Goal: Task Accomplishment & Management: Complete application form

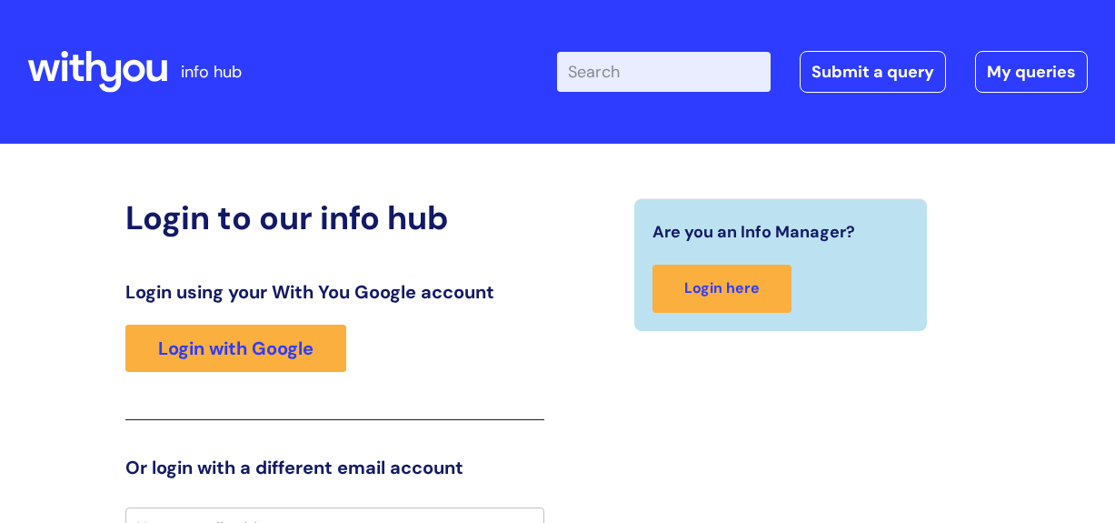
scroll to position [25, 0]
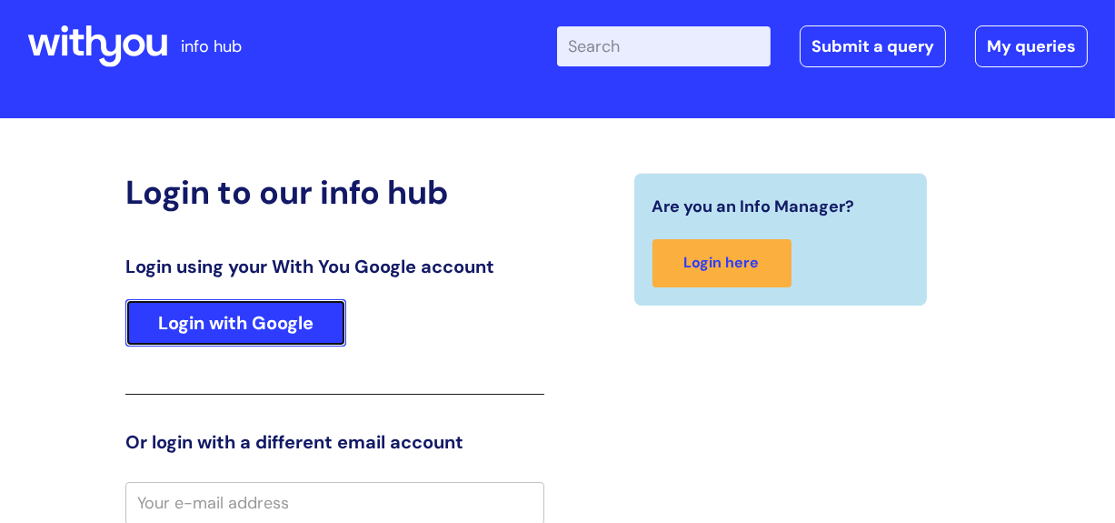
click at [227, 328] on link "Login with Google" at bounding box center [235, 322] width 221 height 47
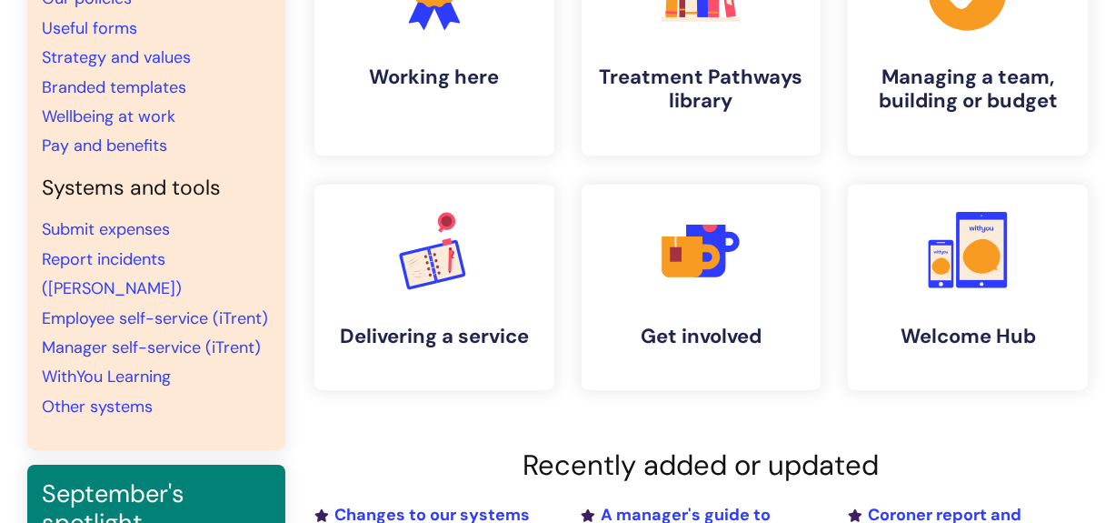
scroll to position [242, 0]
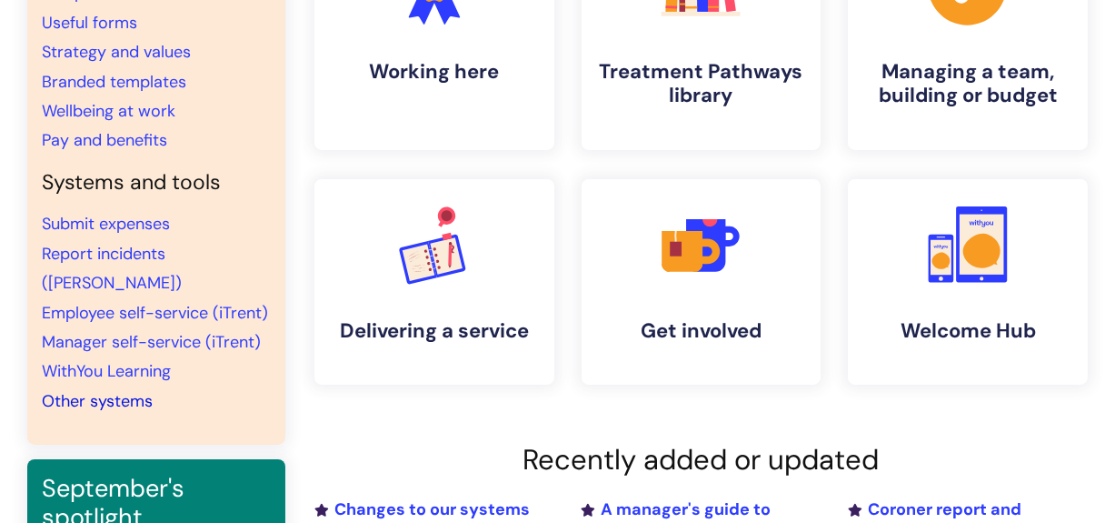
click at [125, 390] on link "Other systems" at bounding box center [97, 401] width 111 height 22
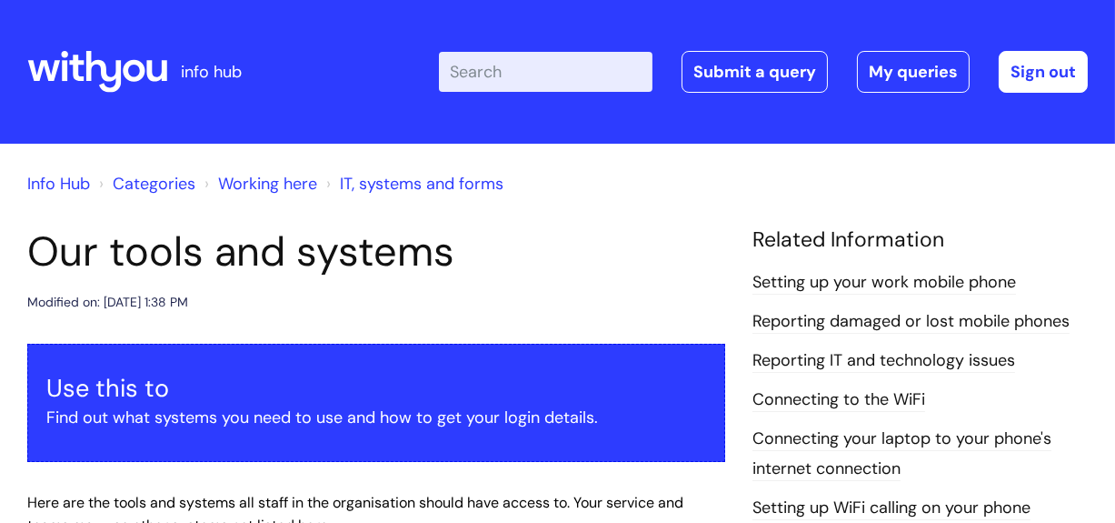
click at [499, 58] on input "Enter your search term here..." at bounding box center [546, 72] width 214 height 40
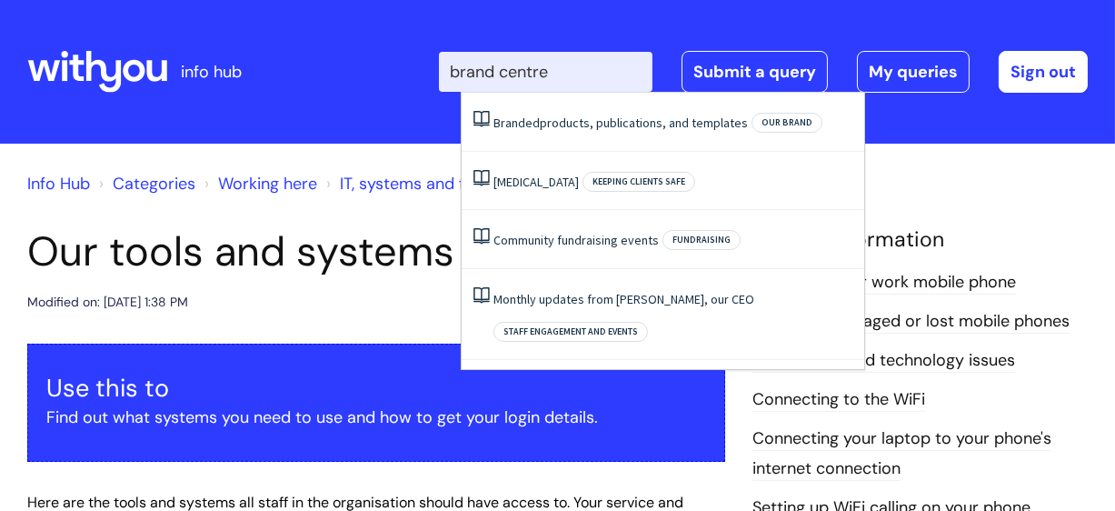
type input "brand centre"
click button "Search" at bounding box center [0, 0] width 0 height 0
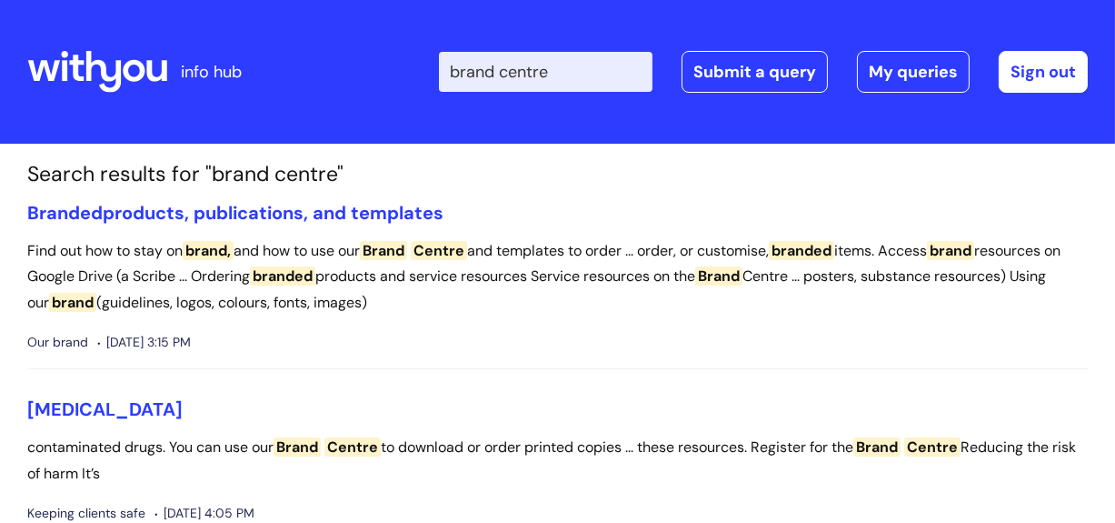
click at [834, 247] on span "branded" at bounding box center [801, 250] width 65 height 19
click at [743, 275] on span "Brand" at bounding box center [718, 275] width 47 height 19
drag, startPoint x: 325, startPoint y: 15, endPoint x: 760, endPoint y: 134, distance: 450.5
click at [718, 124] on div "Enter your search term here... brand centre Search Submit a query My queries We…" at bounding box center [689, 71] width 797 height 107
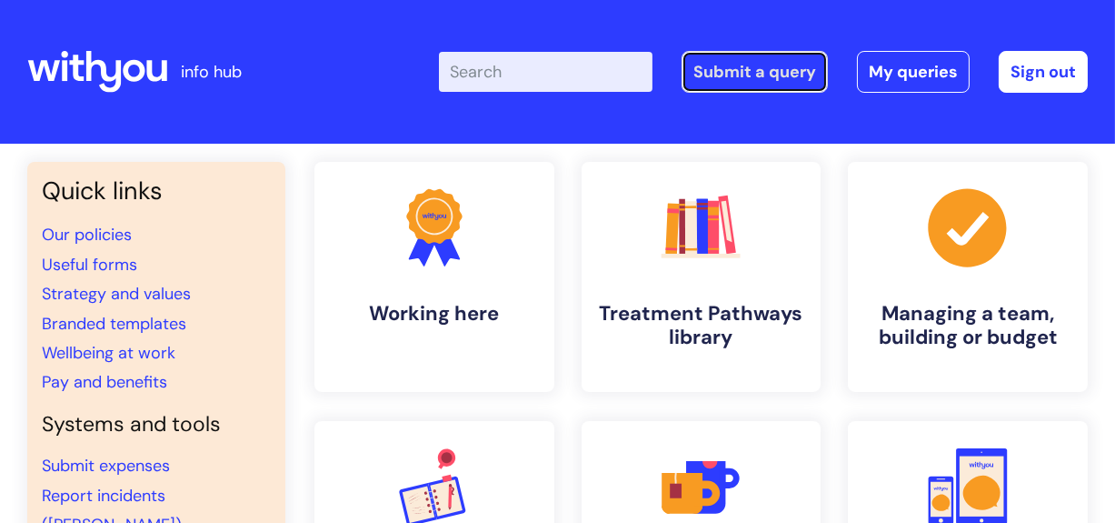
click at [724, 77] on link "Submit a query" at bounding box center [755, 72] width 146 height 42
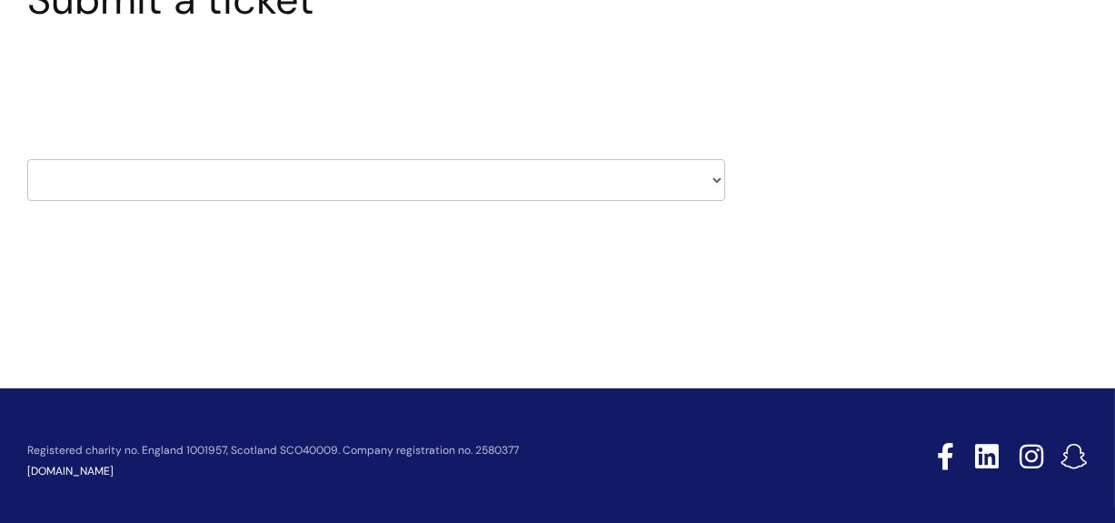
scroll to position [194, 0]
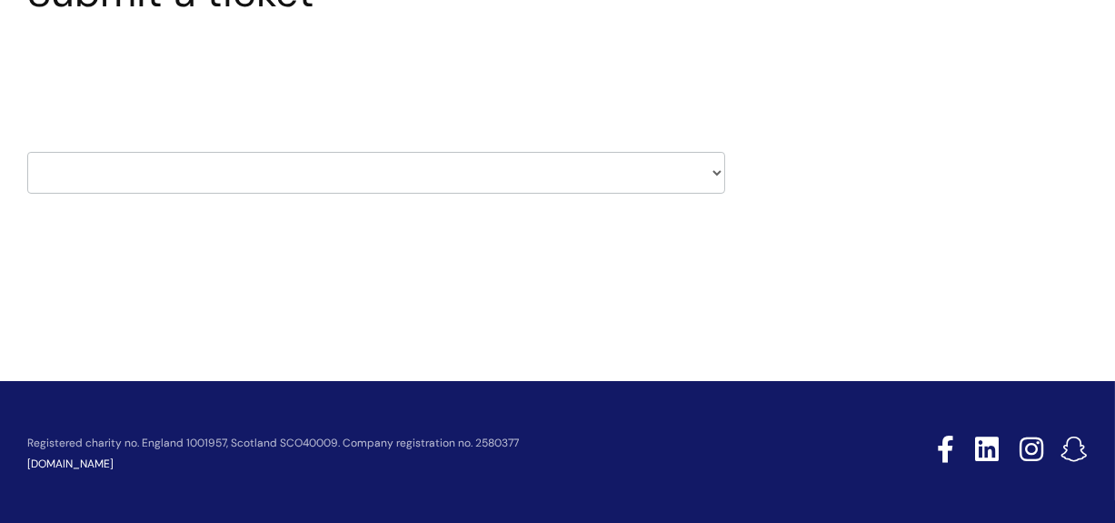
click at [709, 166] on select "HR / People IT and Support Clinical Drug Alerts Finance Accounts Data Support T…" at bounding box center [376, 173] width 698 height 42
select select "systems"
click at [27, 152] on select "HR / People IT and Support Clinical Drug Alerts Finance Accounts Data Support T…" at bounding box center [376, 173] width 698 height 42
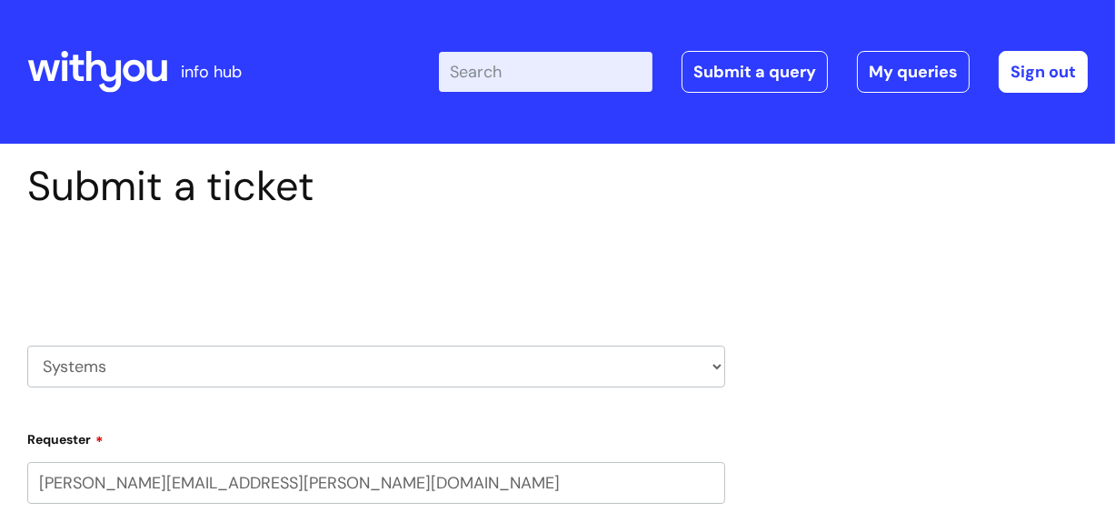
select select "80004286559"
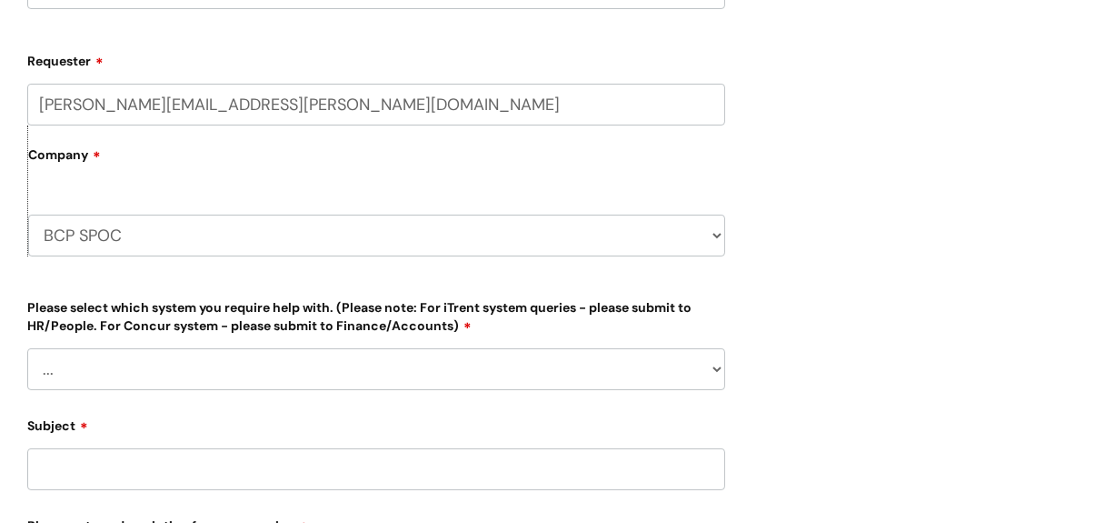
scroll to position [387, 0]
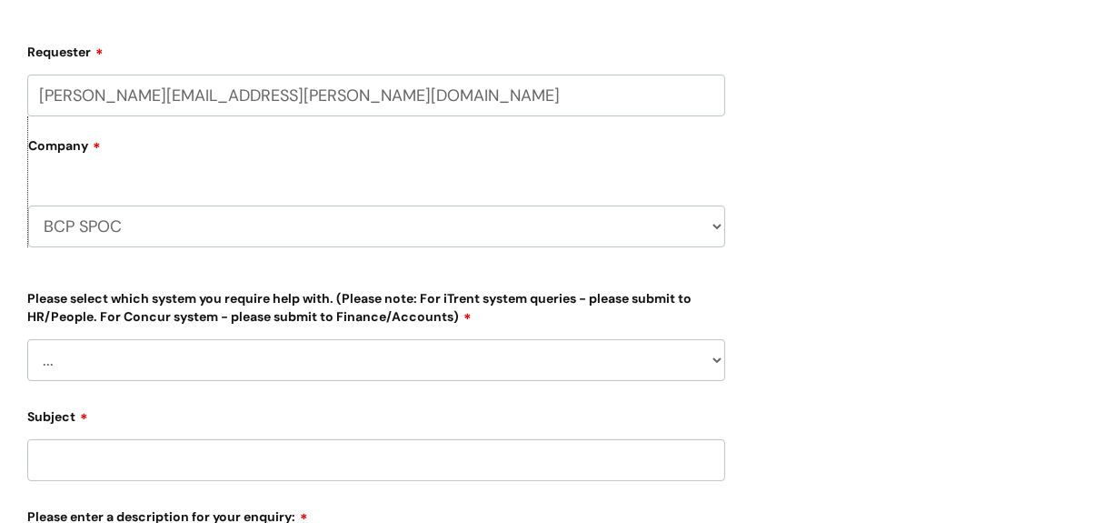
click at [712, 362] on select "... Ulysses Helpdesk Monday.com Nebula fault ILLY CarePath fault Halo fault E-c…" at bounding box center [376, 360] width 698 height 42
select select "Something else"
click at [27, 339] on select "... Ulysses Helpdesk Monday.com Nebula fault ILLY CarePath fault Halo fault E-c…" at bounding box center [376, 360] width 698 height 42
click at [127, 464] on input "Subject" at bounding box center [376, 460] width 698 height 42
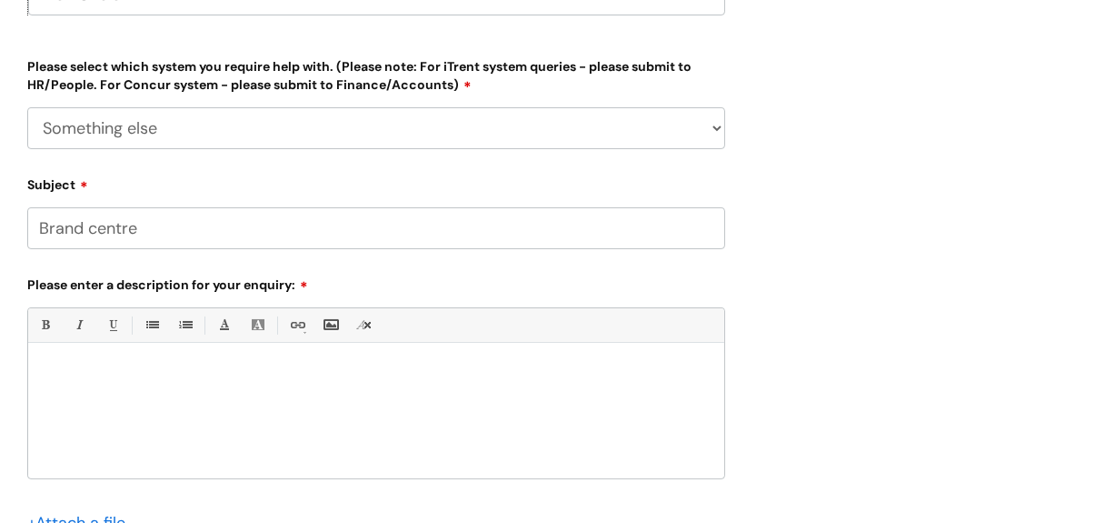
scroll to position [630, 0]
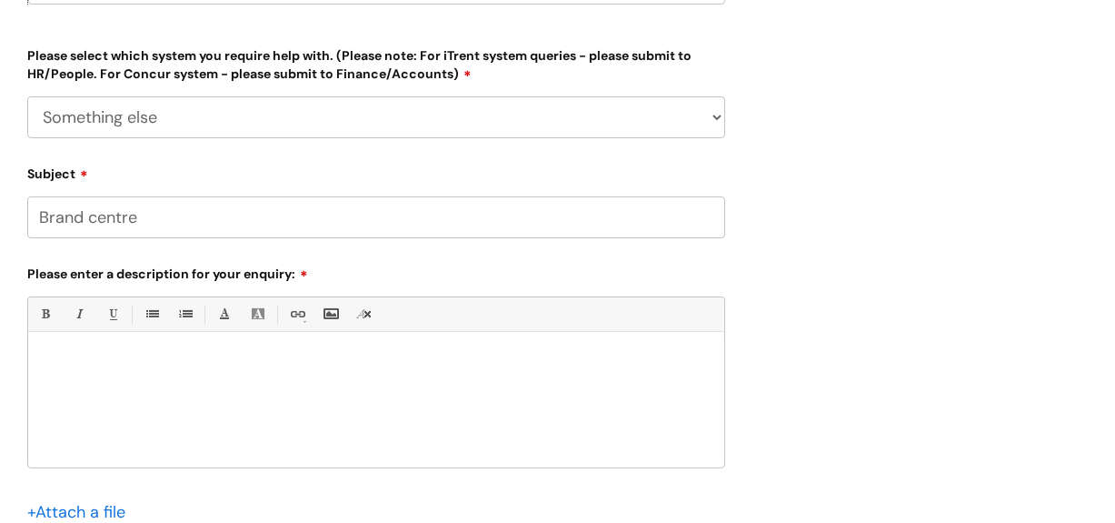
type input "Brand centre"
click at [183, 394] on div at bounding box center [376, 404] width 696 height 125
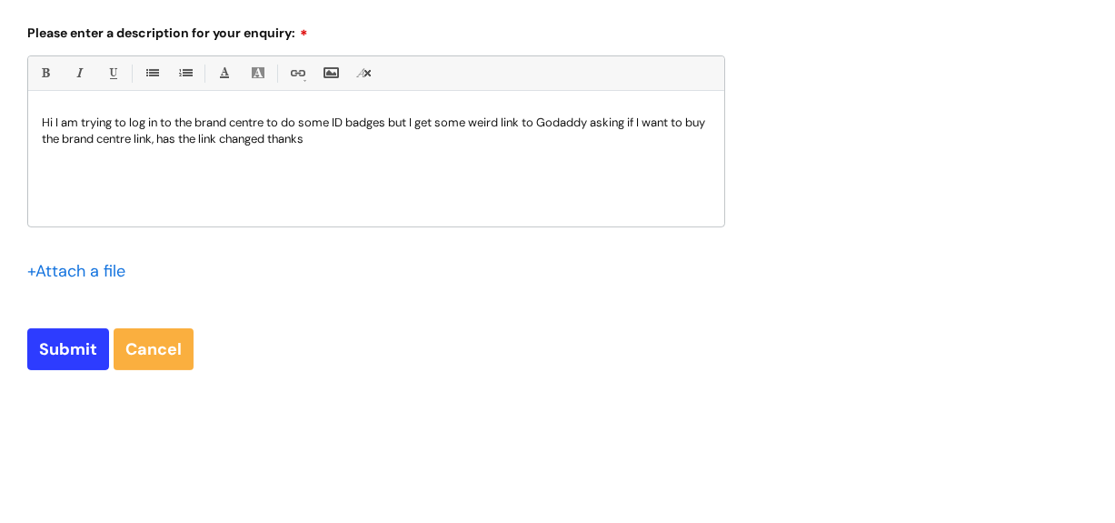
scroll to position [921, 0]
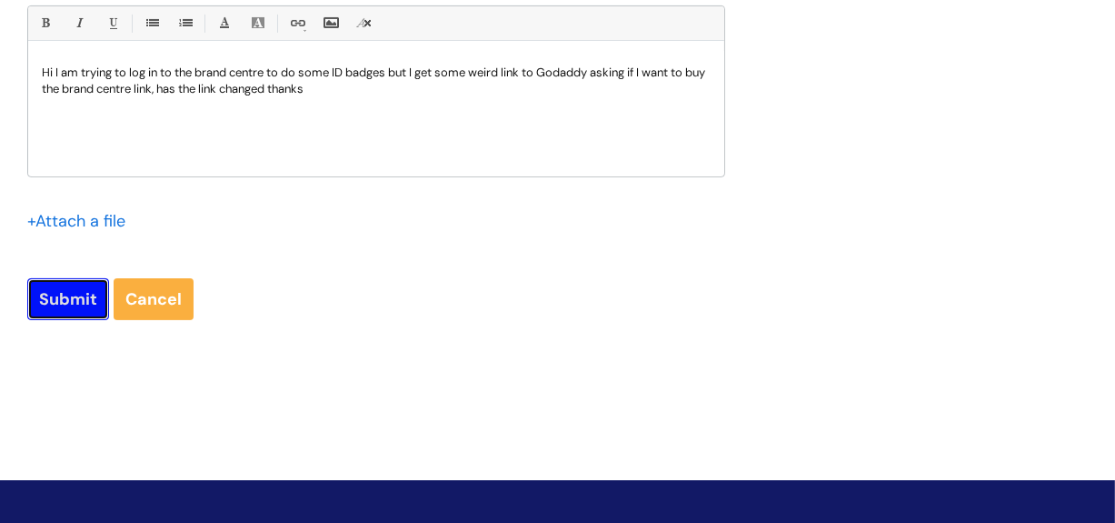
click at [68, 302] on input "Submit" at bounding box center [68, 299] width 82 height 42
type input "Please Wait..."
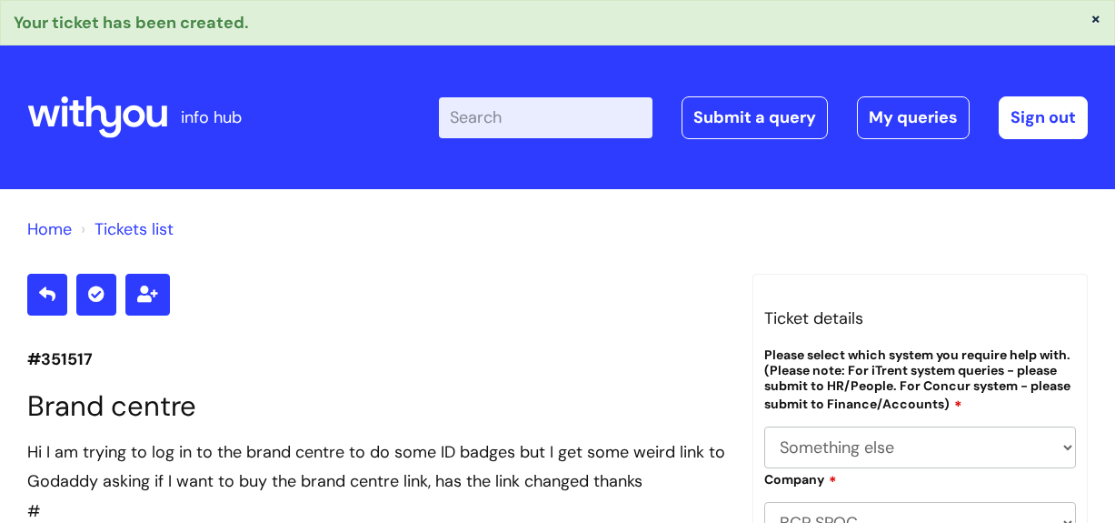
select select "Something else"
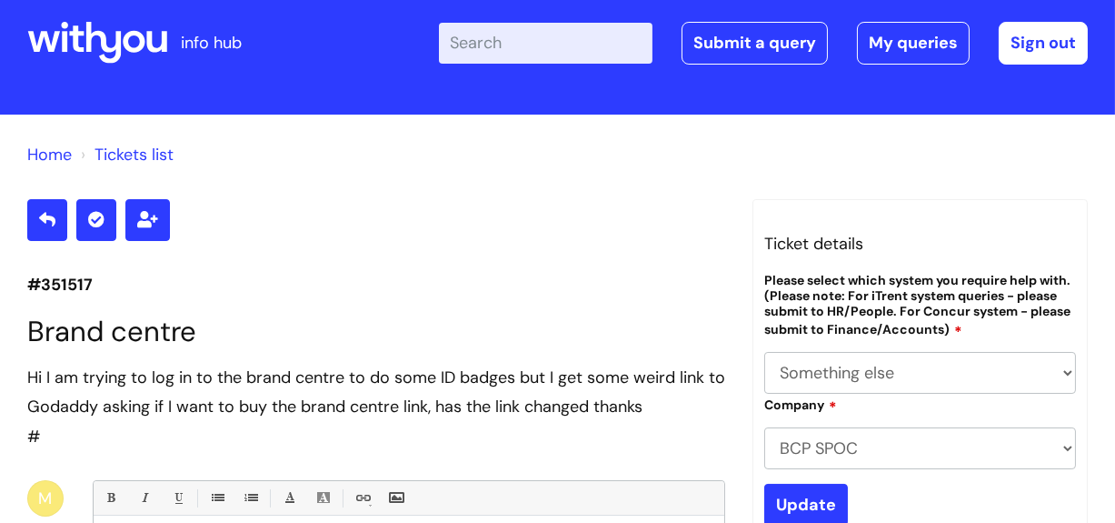
scroll to position [66, 0]
